Goal: Task Accomplishment & Management: Use online tool/utility

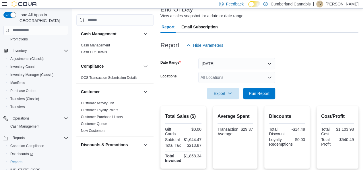
scroll to position [38, 0]
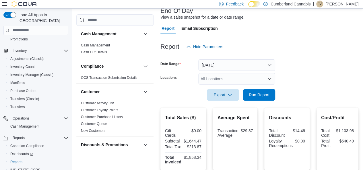
click at [261, 88] on div at bounding box center [260, 87] width 198 height 5
click at [259, 99] on span "Run Report" at bounding box center [259, 94] width 25 height 11
